Goal: Navigation & Orientation: Find specific page/section

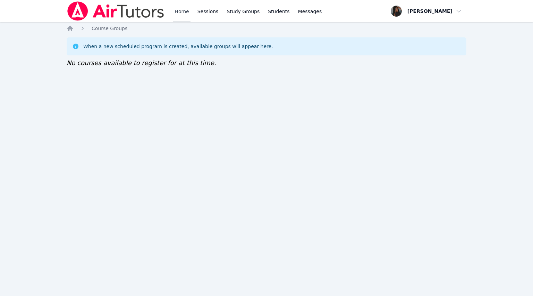
click at [178, 14] on link "Home" at bounding box center [181, 11] width 17 height 22
